Goal: Task Accomplishment & Management: Manage account settings

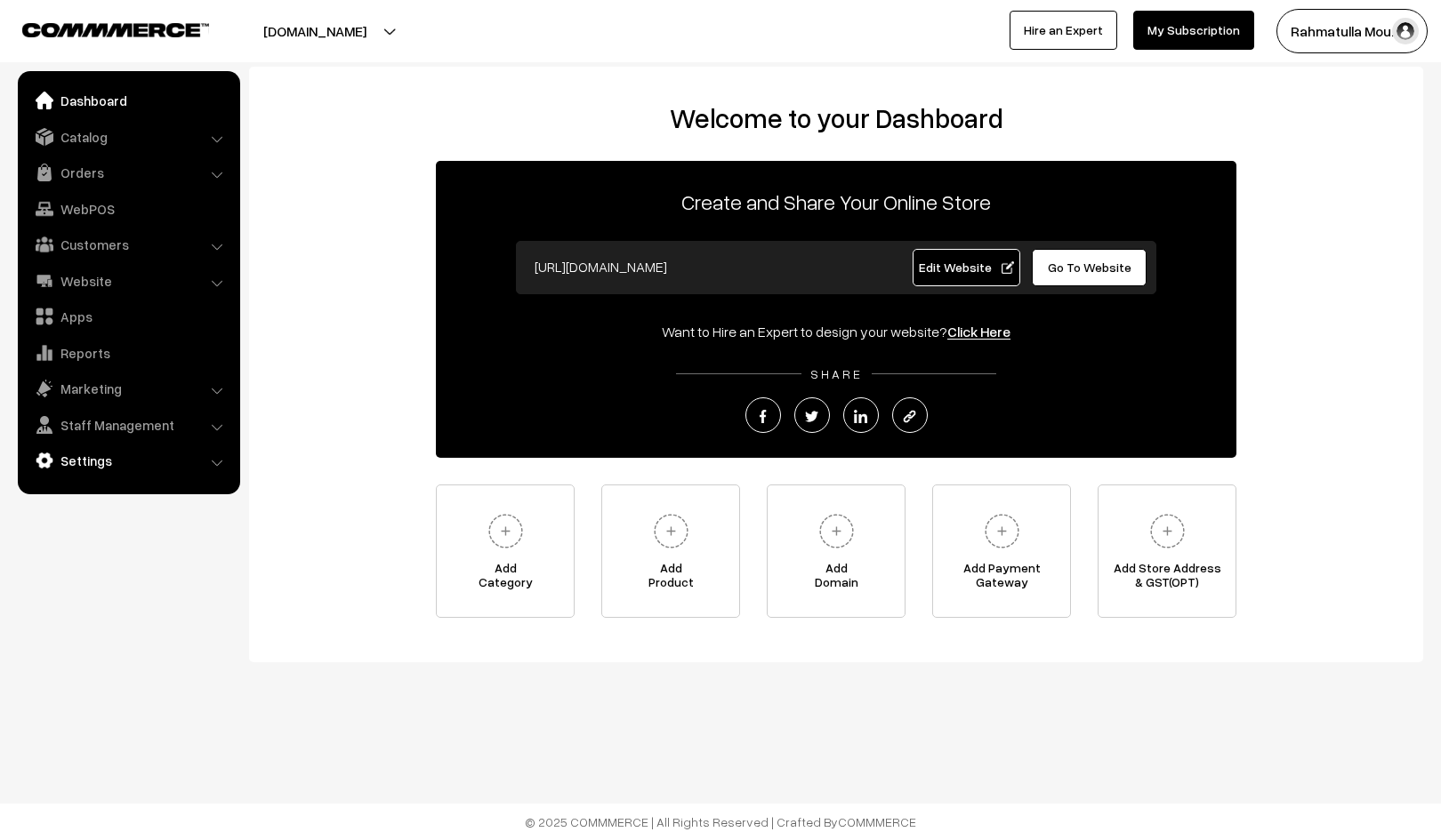
click at [102, 454] on link "Settings" at bounding box center [128, 460] width 212 height 32
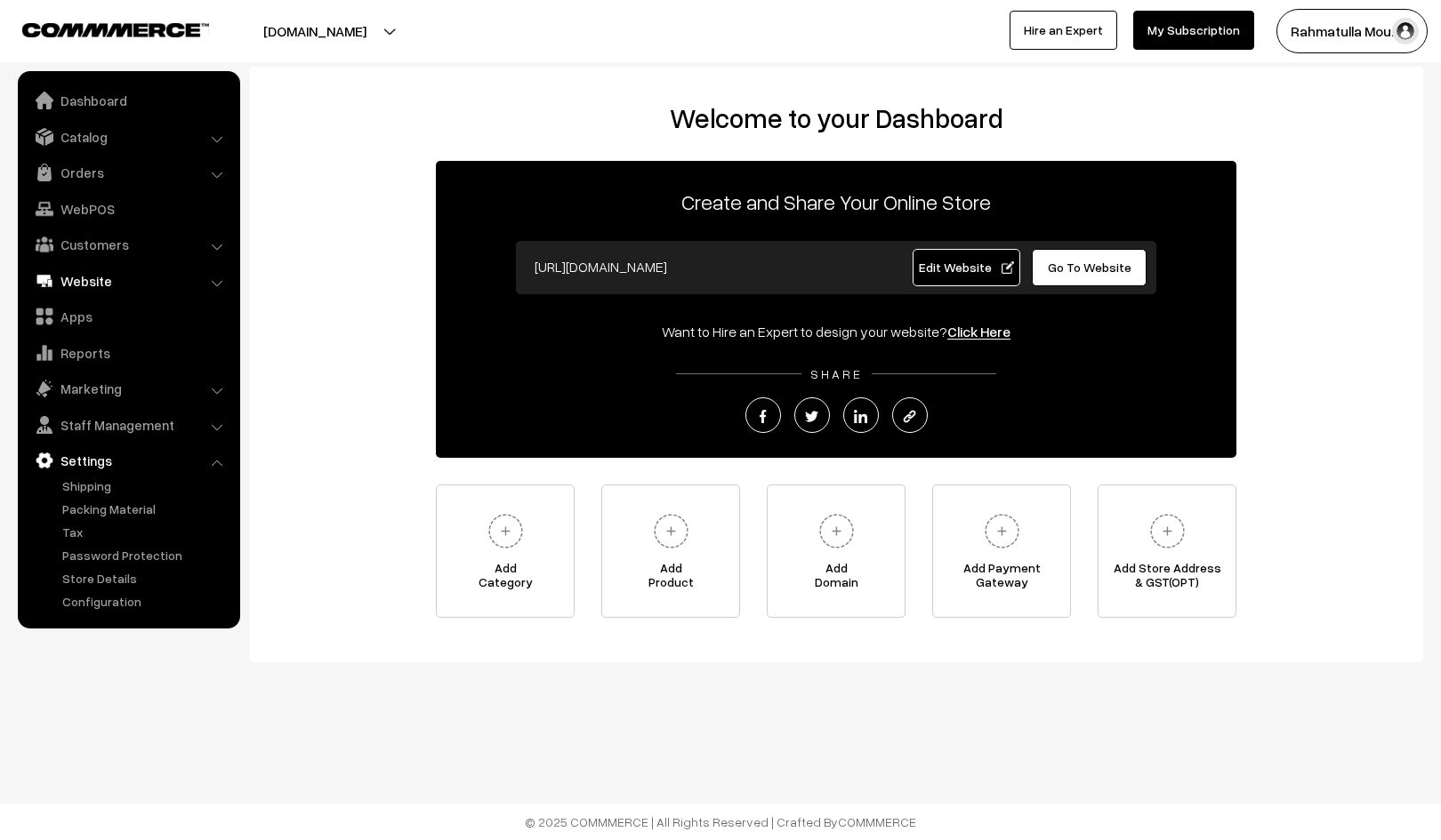
click at [219, 274] on link "Website" at bounding box center [128, 281] width 212 height 32
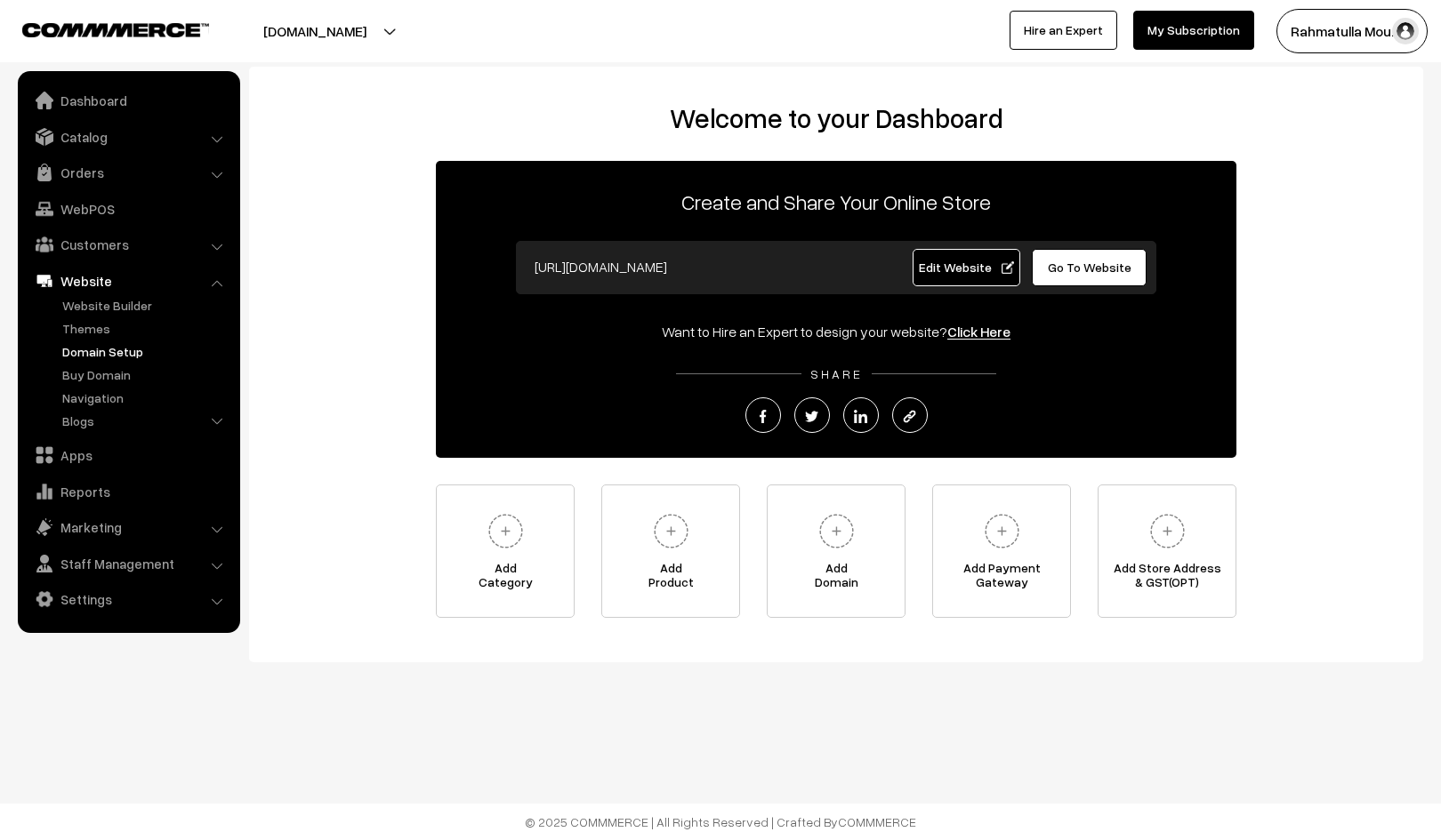
click at [110, 351] on link "Domain Setup" at bounding box center [146, 352] width 176 height 19
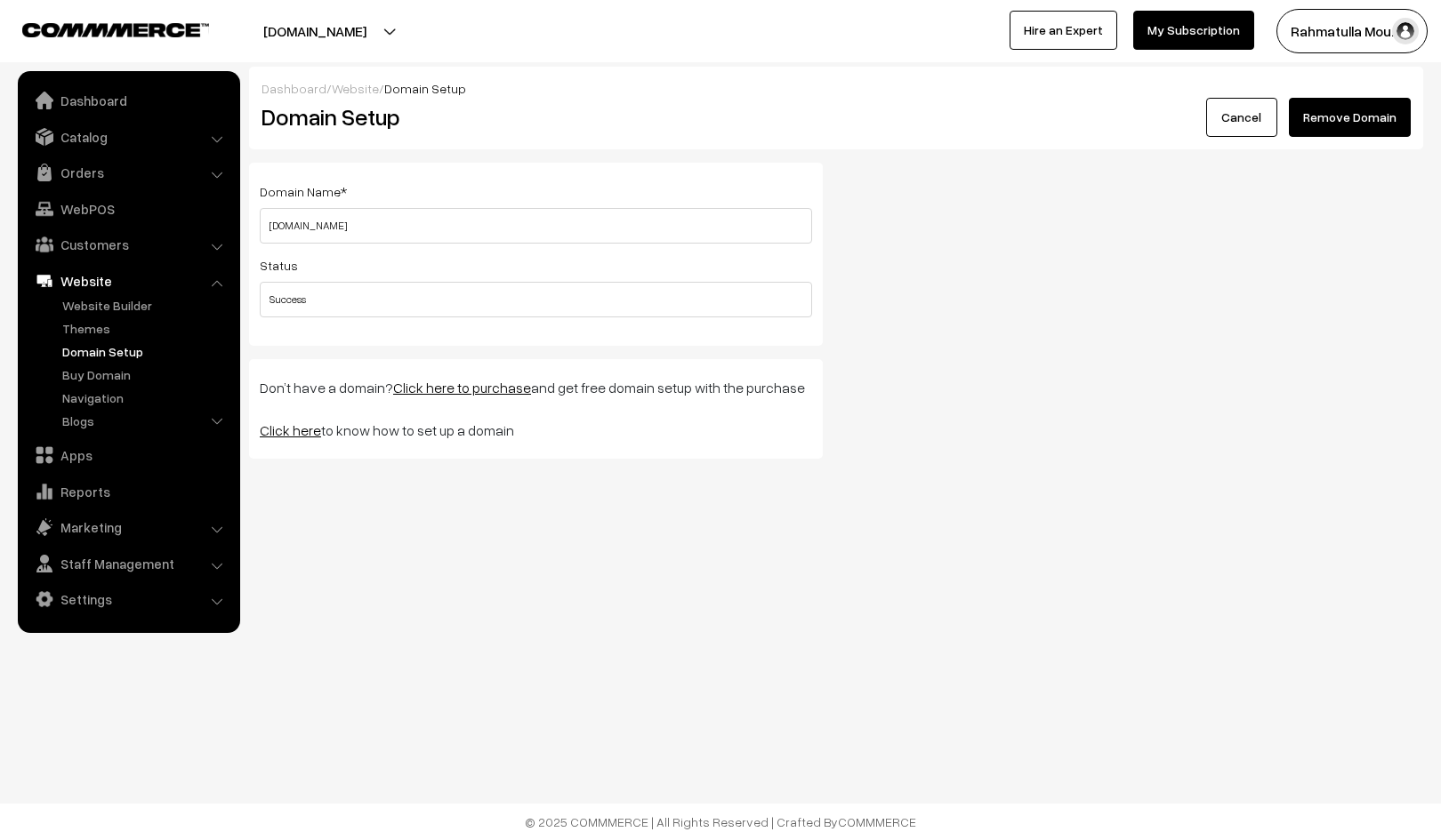
click at [1358, 117] on button "Remove Domain" at bounding box center [1349, 117] width 122 height 39
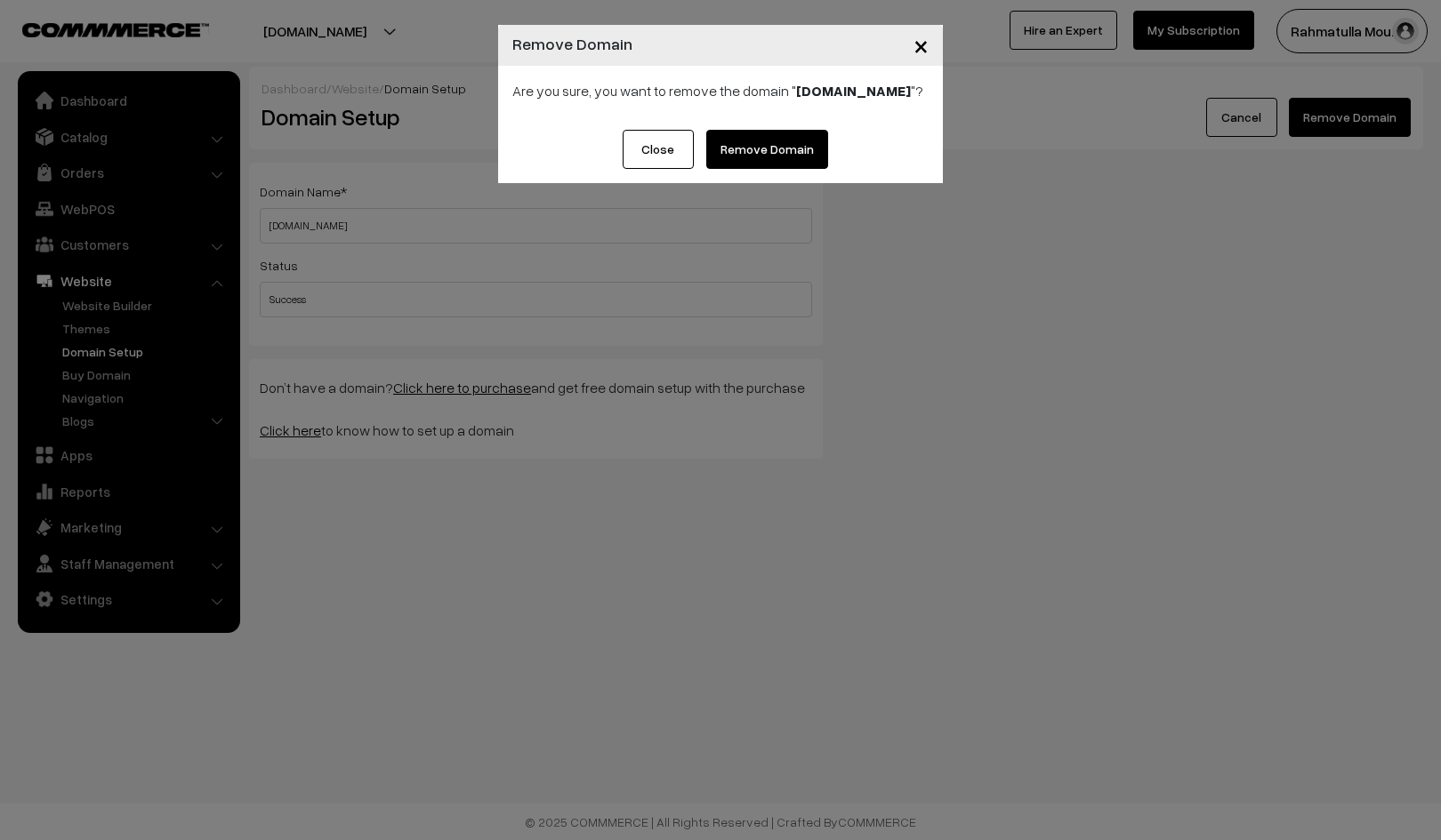
click at [770, 154] on link "Remove Domain" at bounding box center [767, 149] width 122 height 39
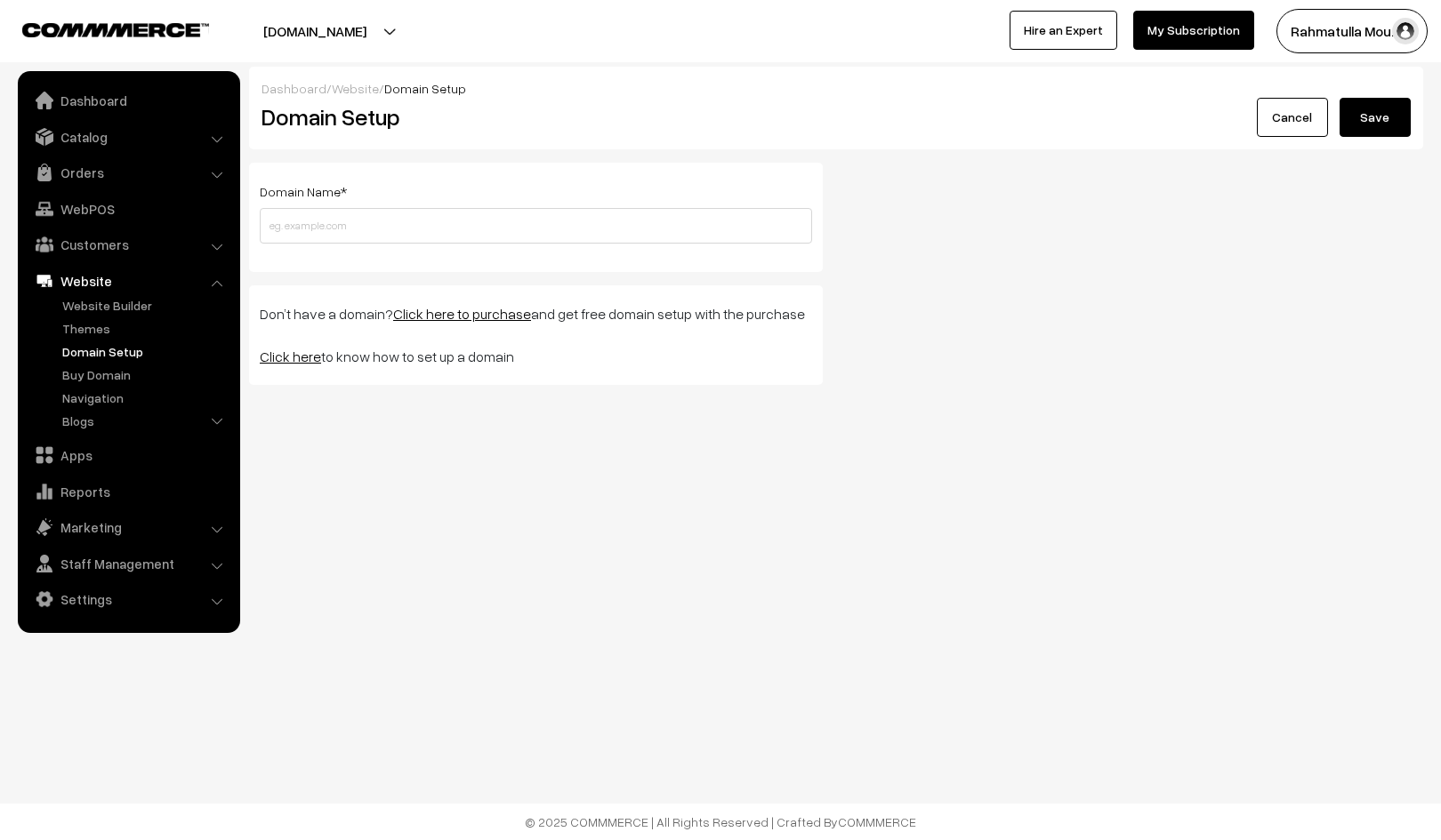
click at [1379, 114] on button "Save" at bounding box center [1375, 117] width 71 height 39
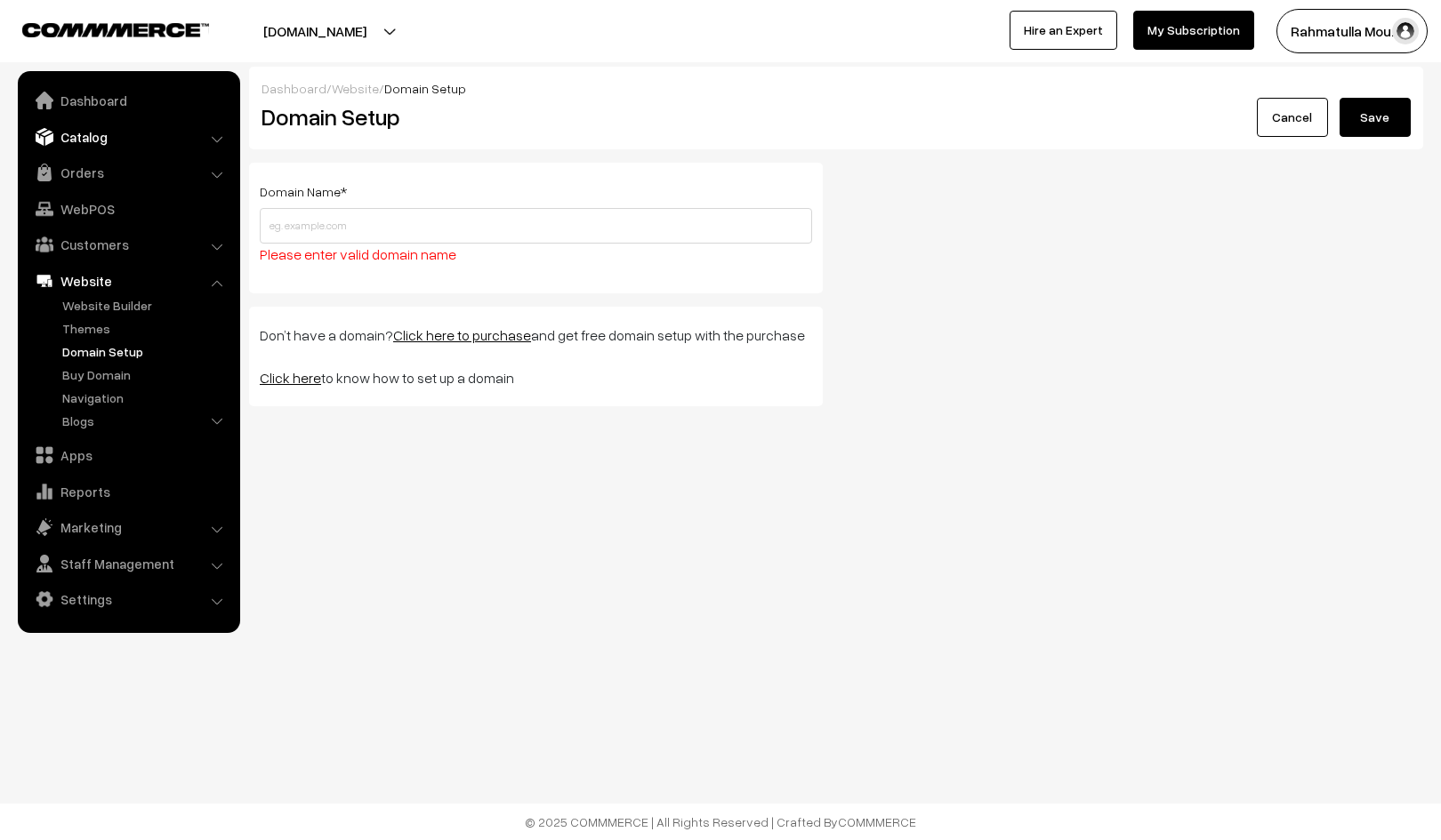
click at [136, 139] on link "Catalog" at bounding box center [128, 136] width 212 height 32
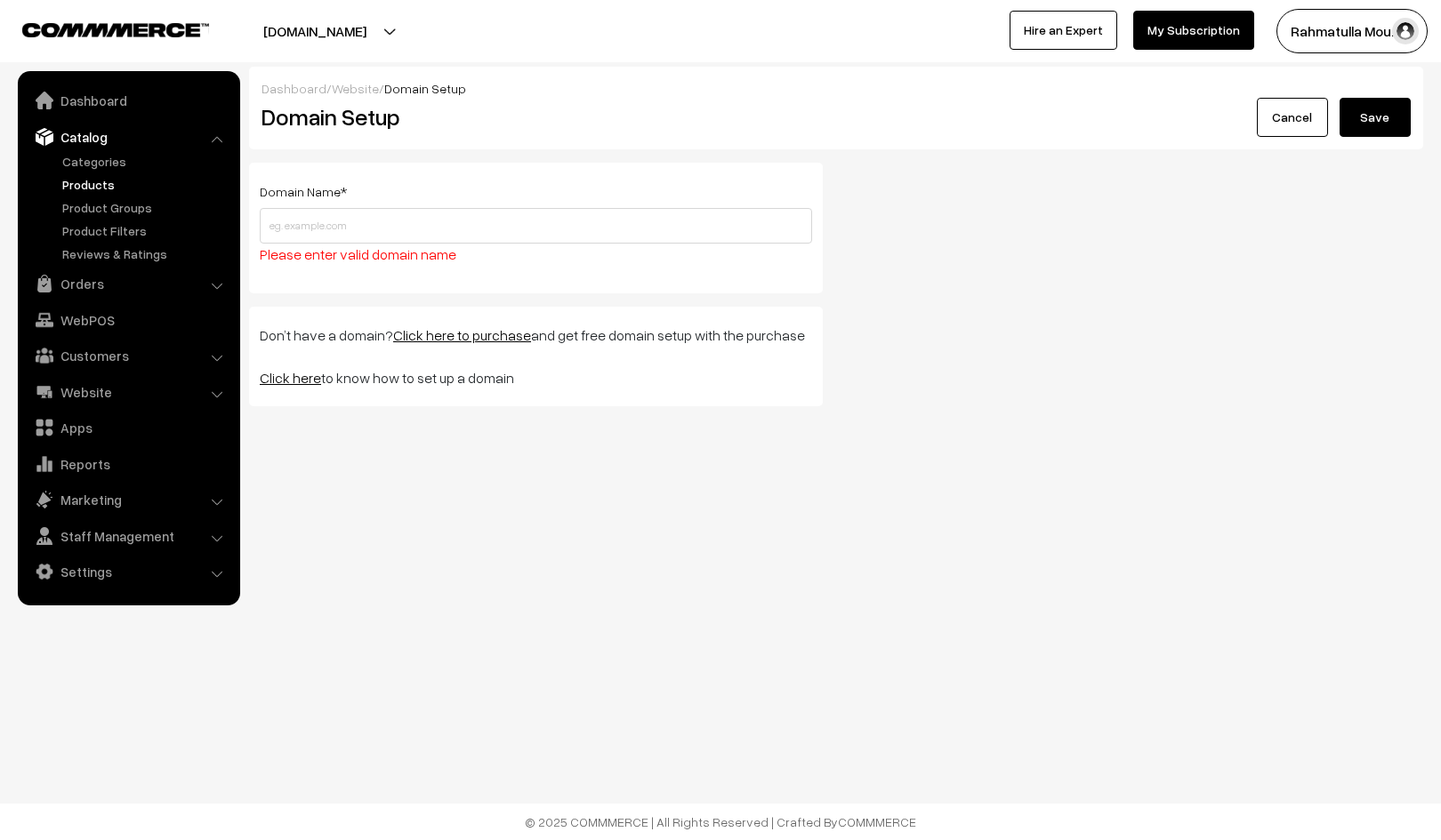
click at [82, 182] on link "Products" at bounding box center [146, 185] width 176 height 19
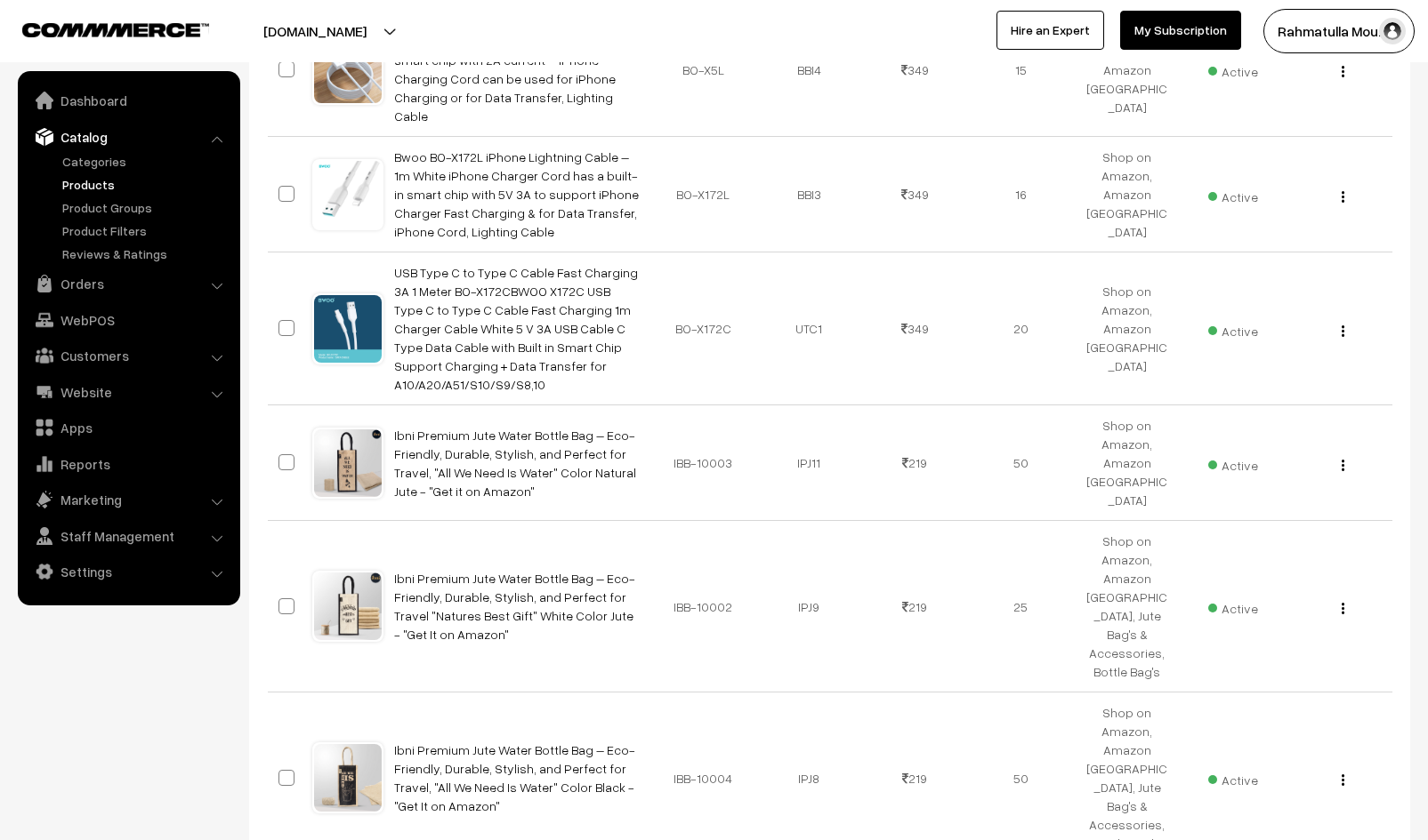
scroll to position [976, 0]
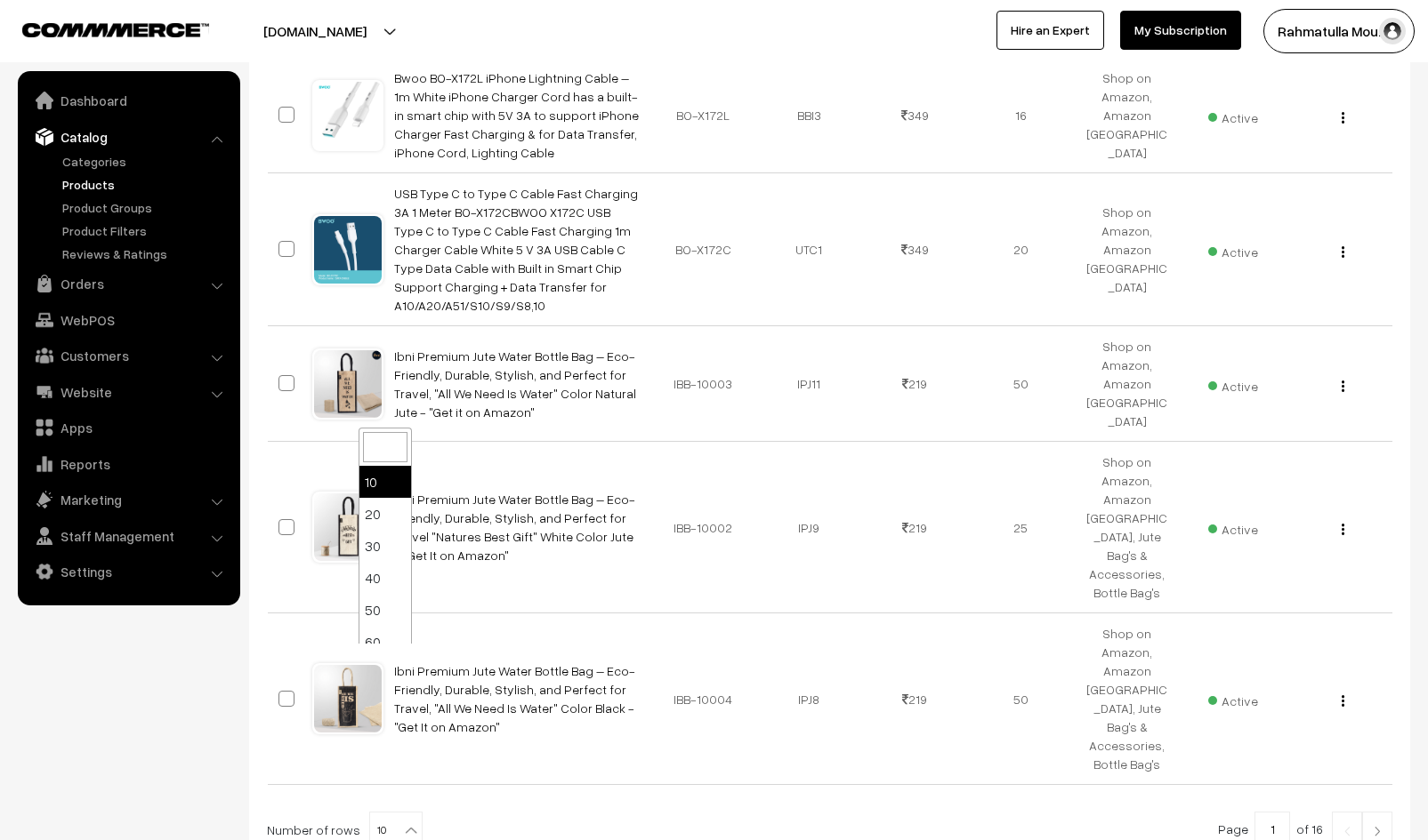
click at [402, 821] on b at bounding box center [410, 830] width 18 height 18
select select "100"
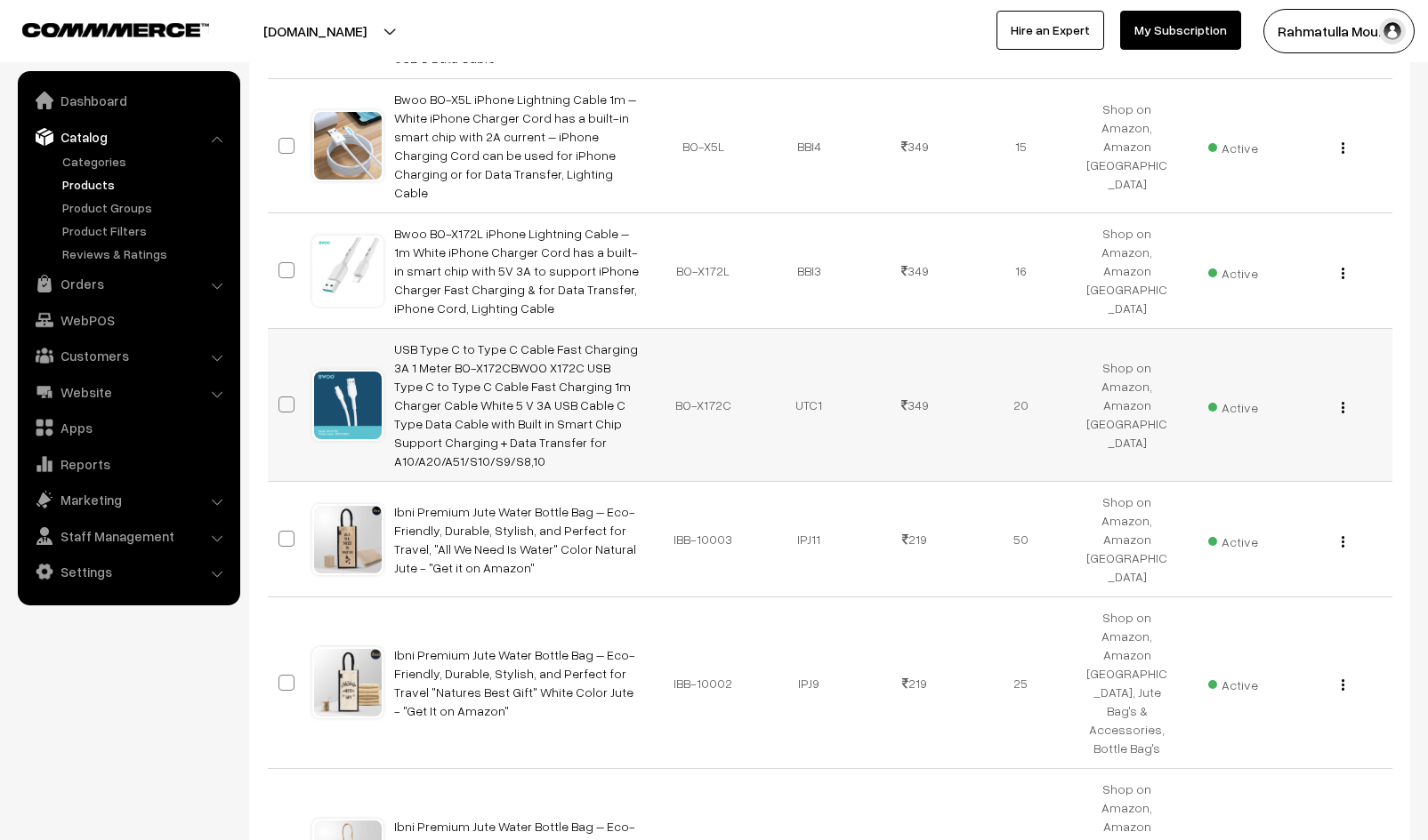
scroll to position [978, 0]
